Goal: Task Accomplishment & Management: Manage account settings

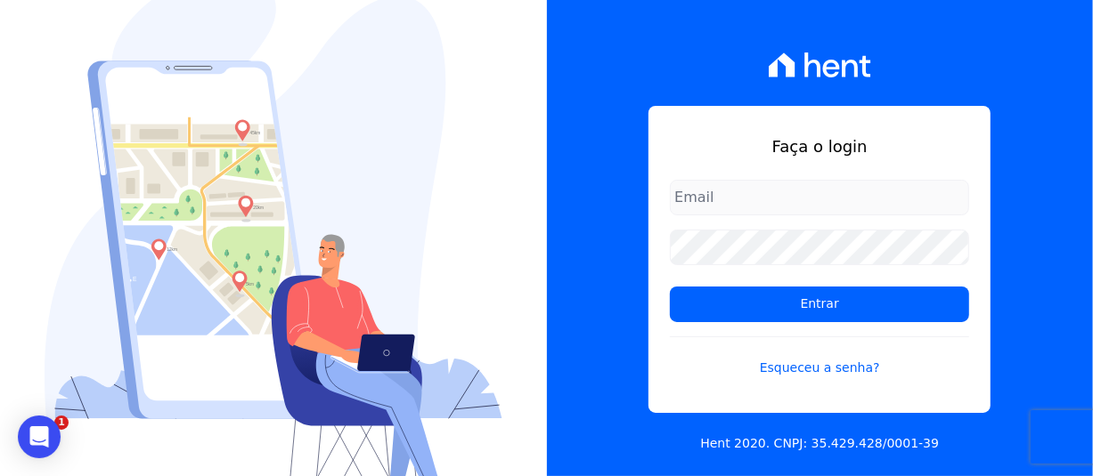
type input "adriane.brito@hent.com.br"
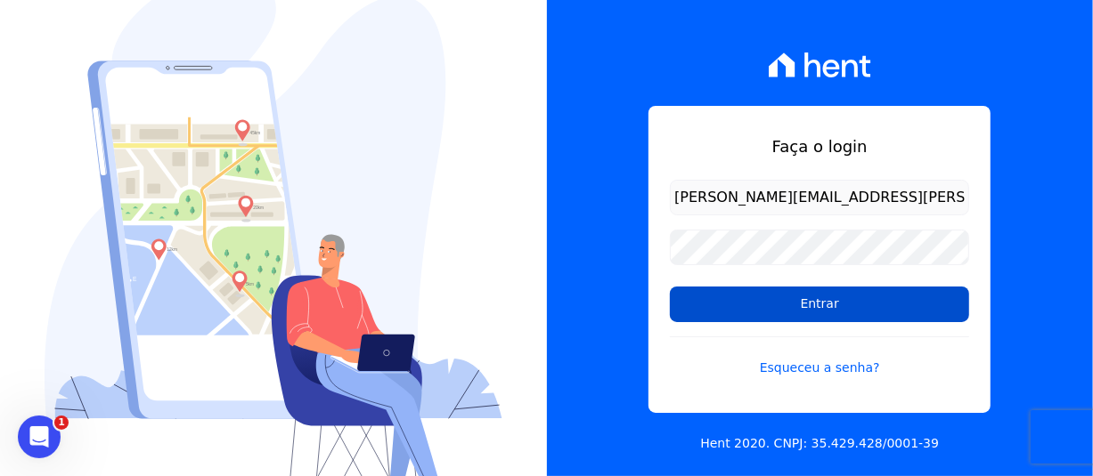
click at [787, 303] on input "Entrar" at bounding box center [819, 305] width 299 height 36
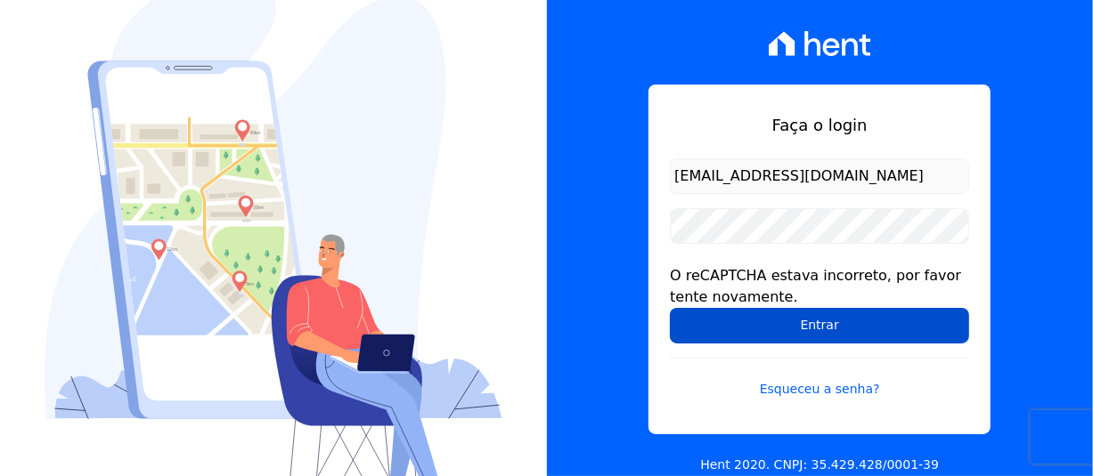
click at [827, 329] on input "Entrar" at bounding box center [819, 326] width 299 height 36
click at [760, 337] on input "Entrar" at bounding box center [819, 326] width 299 height 36
